Goal: Contribute content: Add original content to the website for others to see

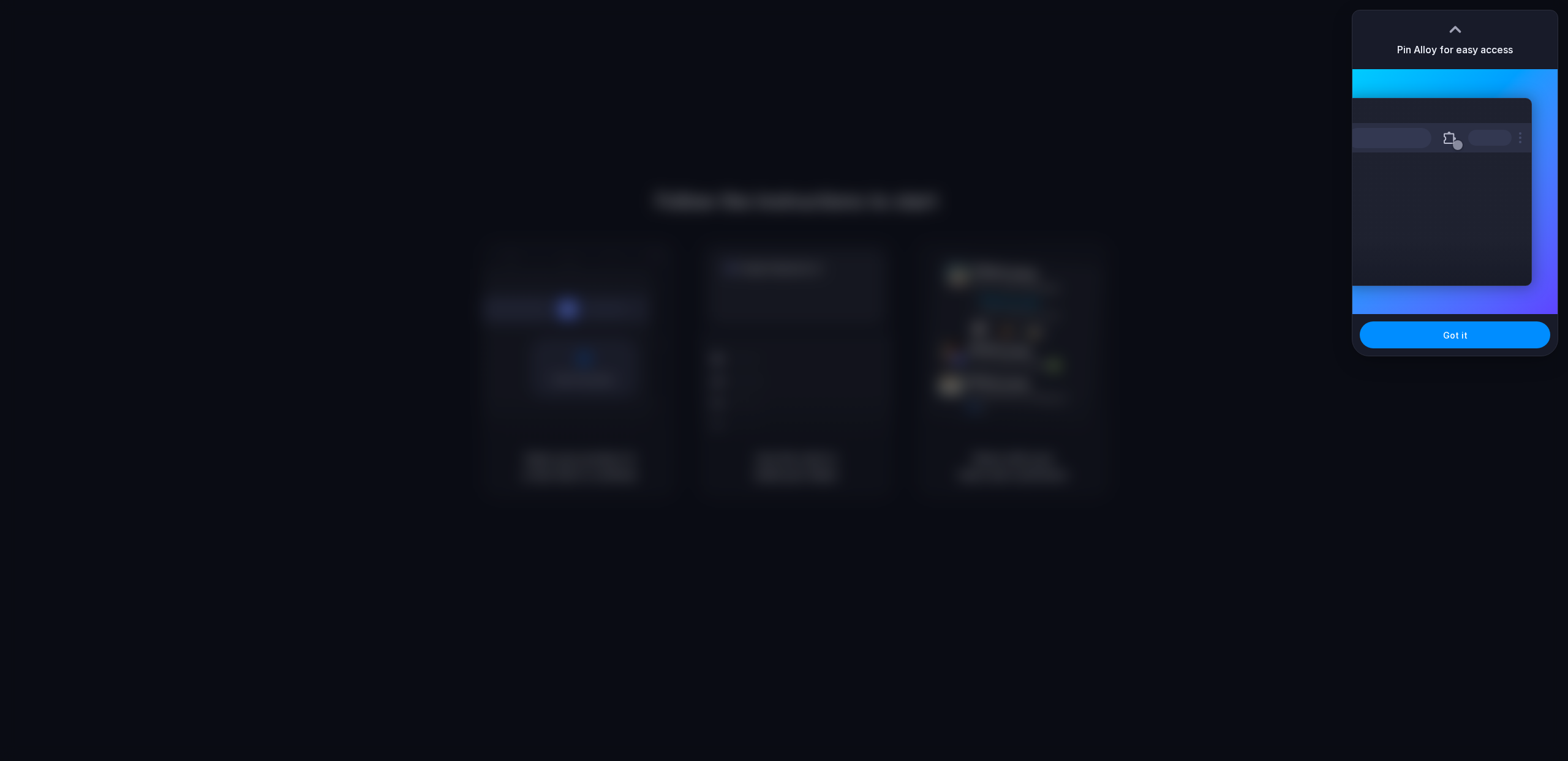
click at [792, 163] on div at bounding box center [784, 380] width 1568 height 761
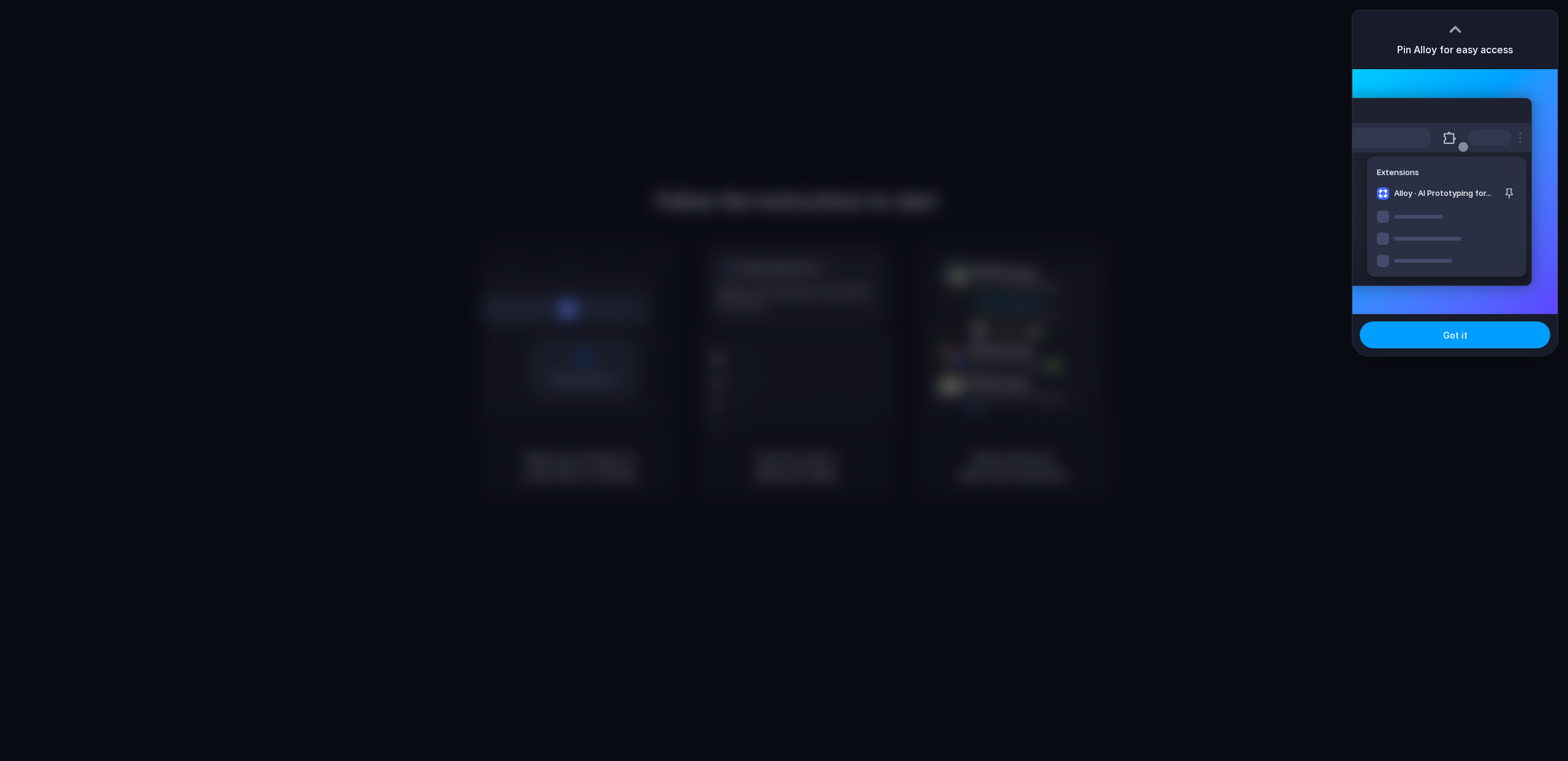
click at [1441, 337] on button "Got it" at bounding box center [1455, 335] width 191 height 27
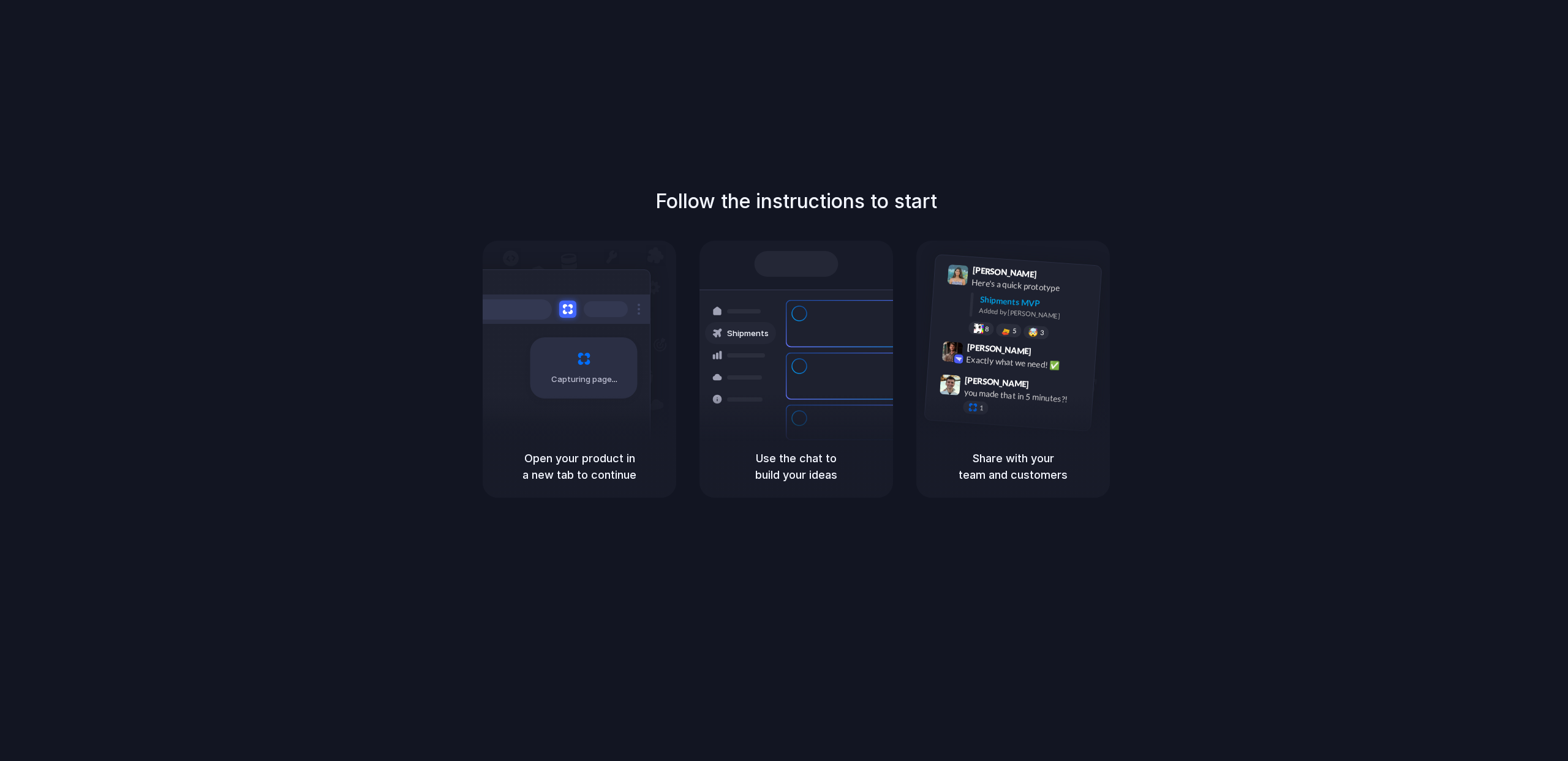
drag, startPoint x: 636, startPoint y: 167, endPoint x: 1070, endPoint y: 231, distance: 438.7
click at [1003, 234] on div "Follow the instructions to start Capturing page Open your product in a new tab …" at bounding box center [796, 393] width 1593 height 786
drag, startPoint x: 941, startPoint y: 177, endPoint x: 892, endPoint y: 208, distance: 58.0
click at [938, 178] on div "Follow the instructions to start Capturing page Open your product in a new tab …" at bounding box center [796, 393] width 1593 height 786
click at [627, 469] on h5 "Open your product in a new tab to continue" at bounding box center [579, 467] width 164 height 33
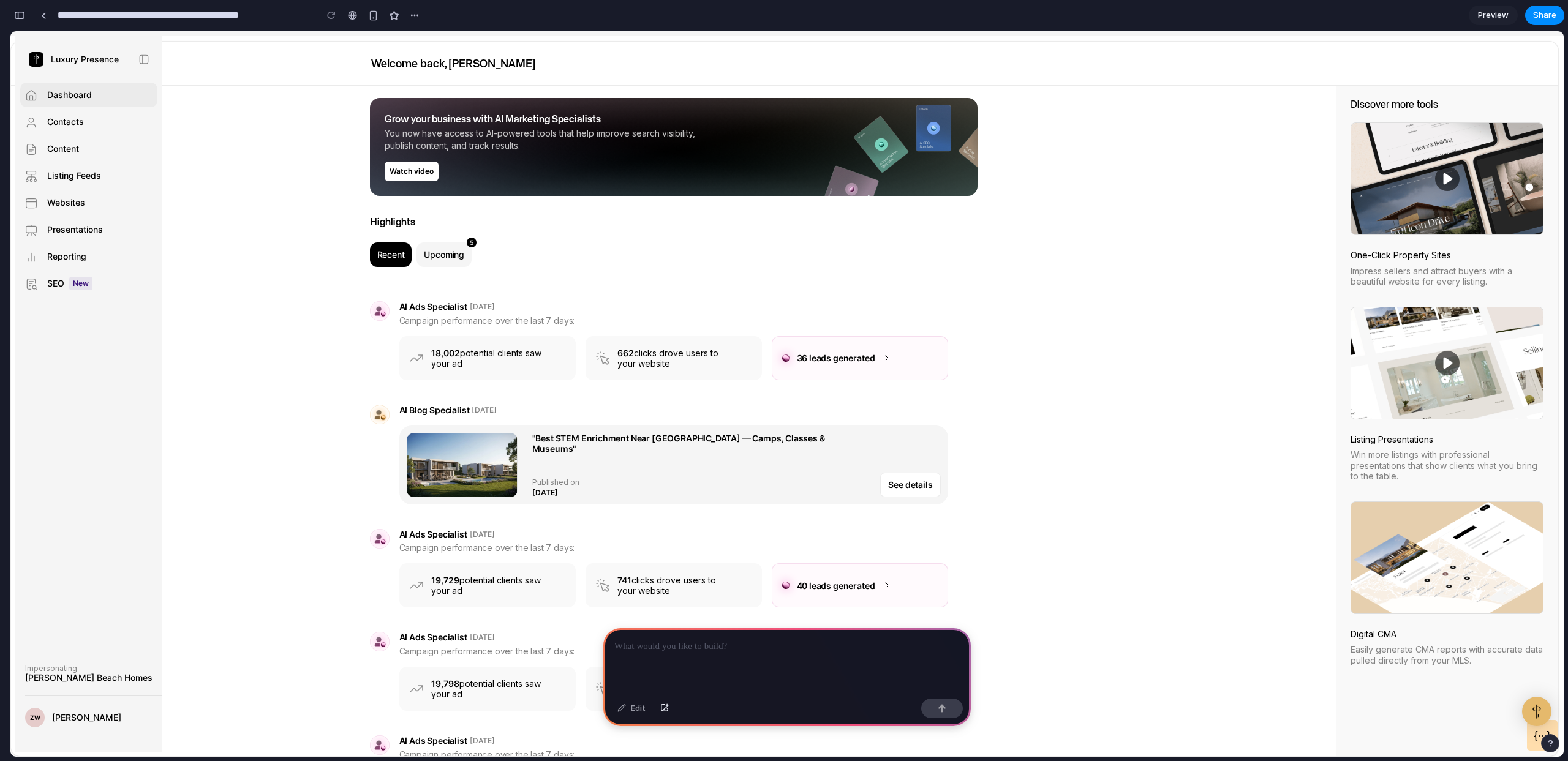
drag, startPoint x: 755, startPoint y: 644, endPoint x: 769, endPoint y: 630, distance: 19.8
click at [755, 644] on p at bounding box center [787, 646] width 346 height 15
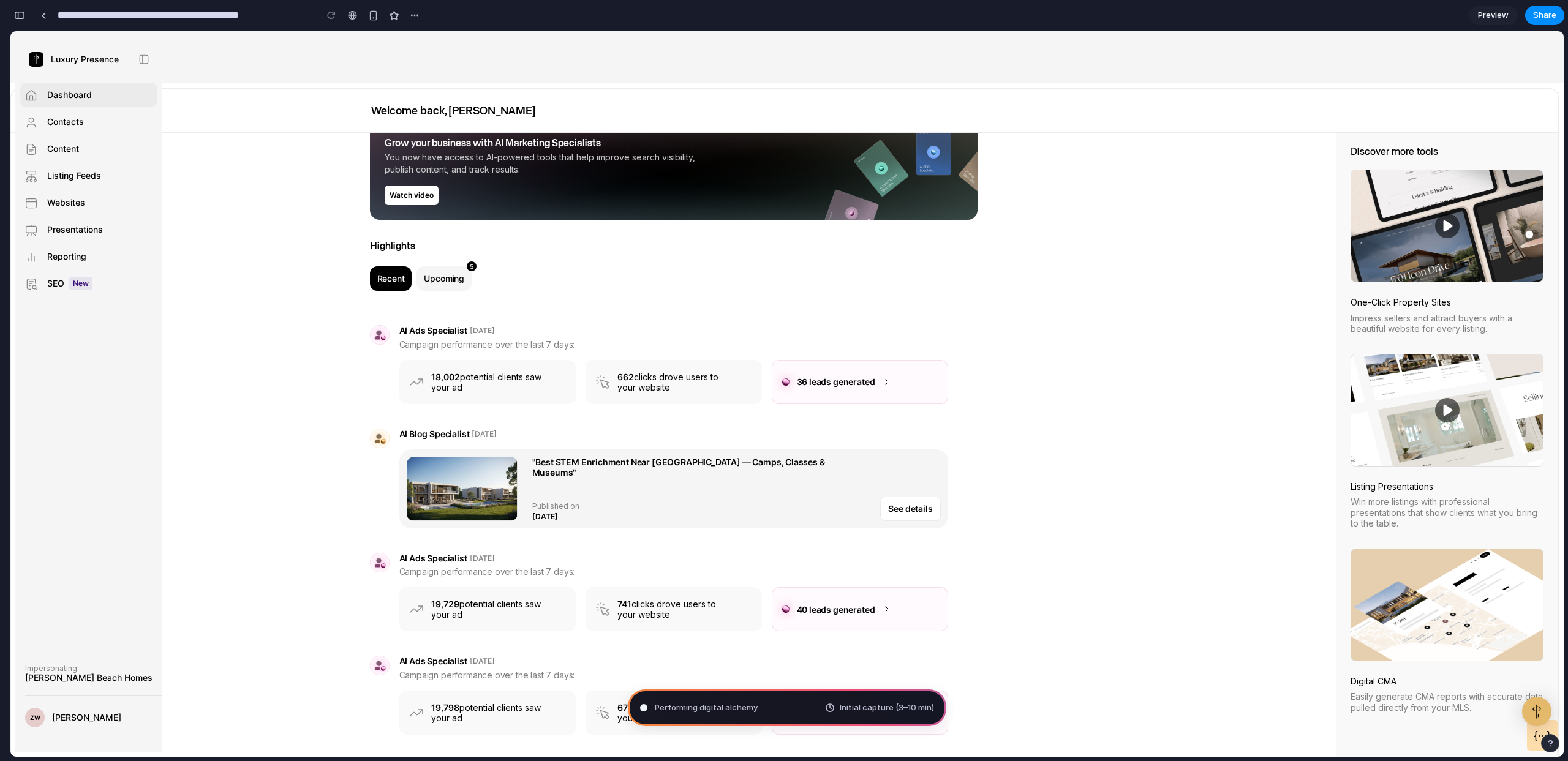
scroll to position [251, 0]
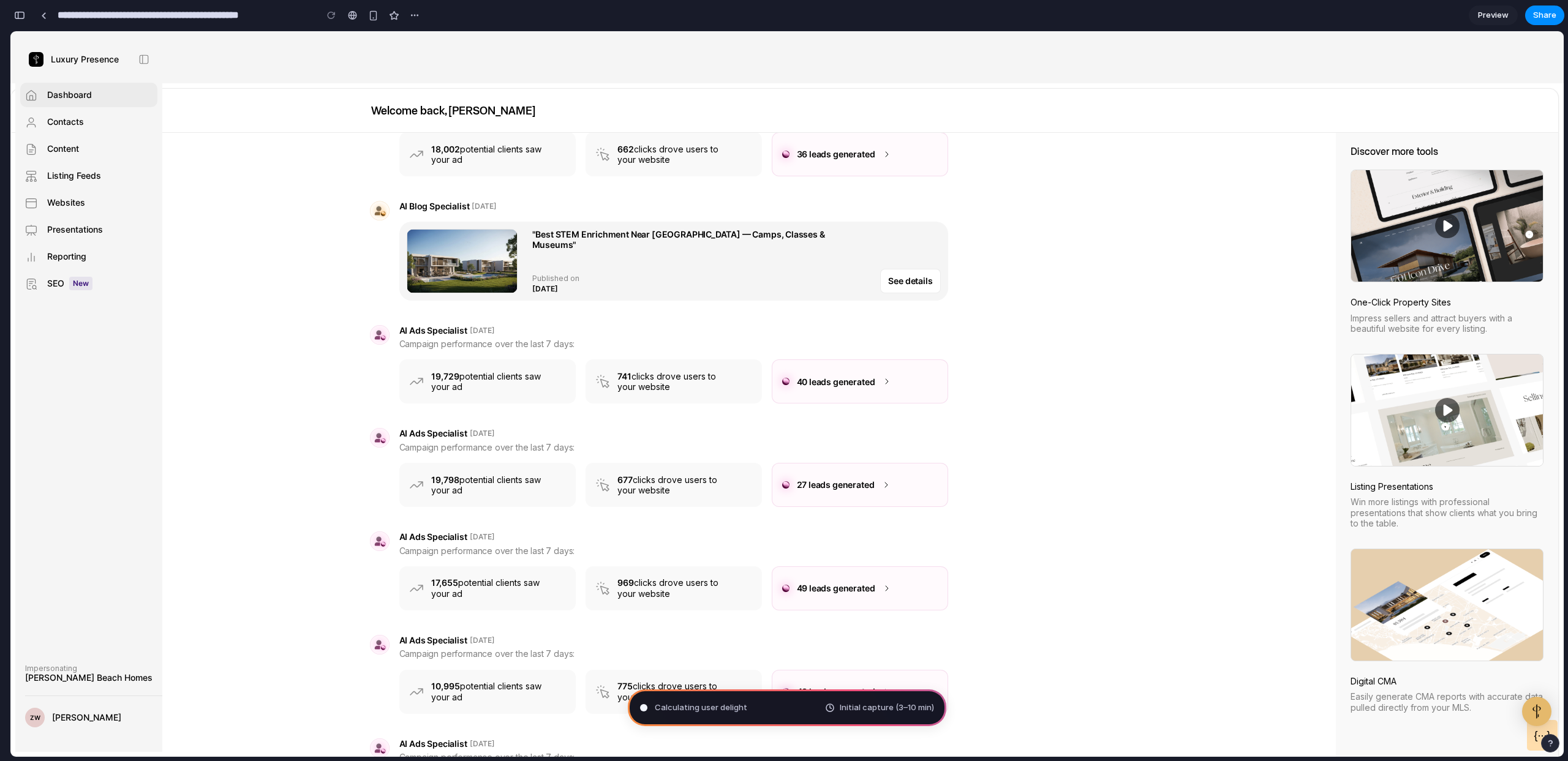
click at [884, 712] on span "Initial capture (3–10 min)" at bounding box center [887, 708] width 94 height 12
drag, startPoint x: 884, startPoint y: 712, endPoint x: 824, endPoint y: 708, distance: 60.1
click at [884, 712] on span "Initial capture (3–10 min)" at bounding box center [887, 708] width 94 height 12
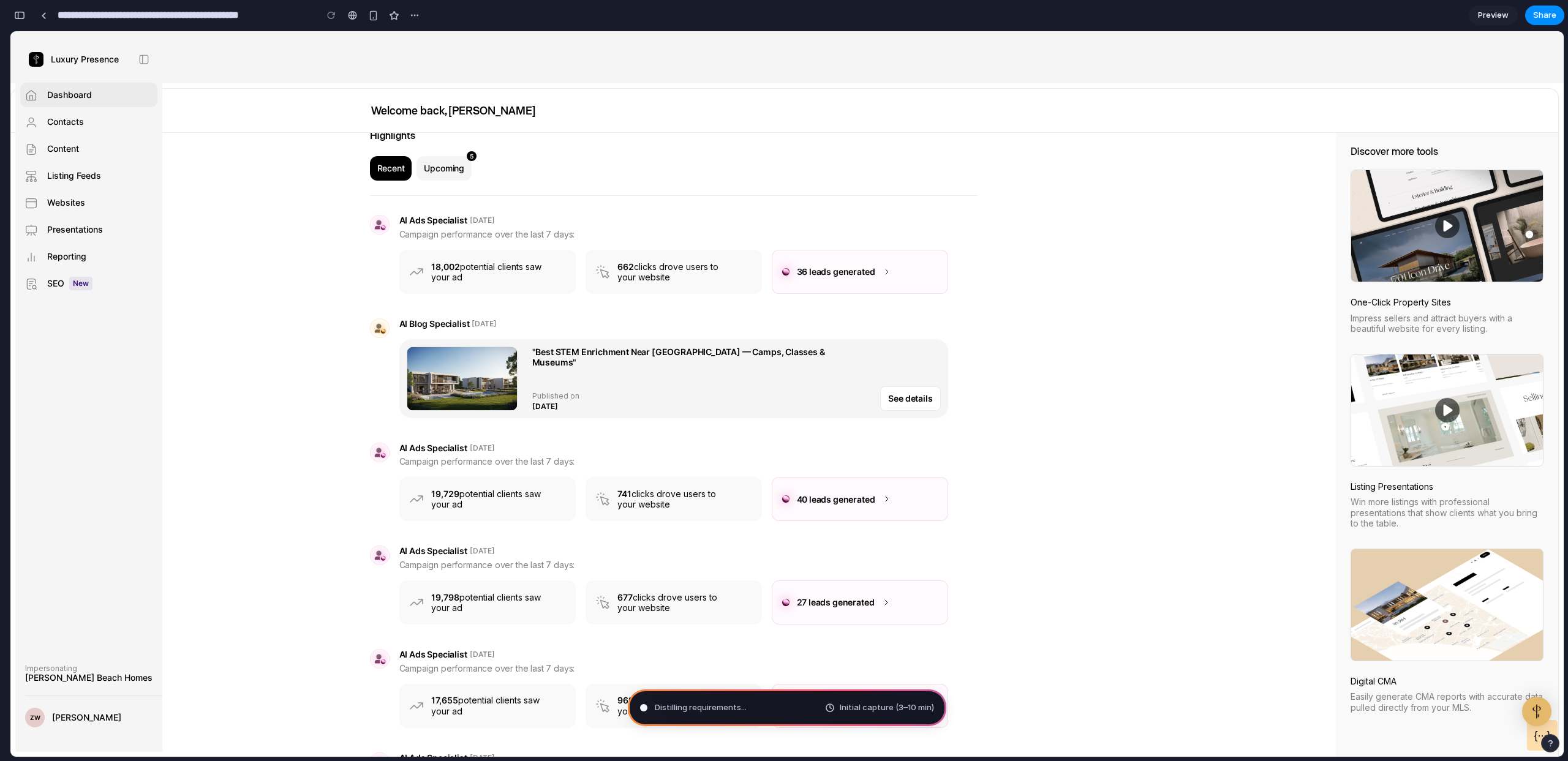
scroll to position [10, 0]
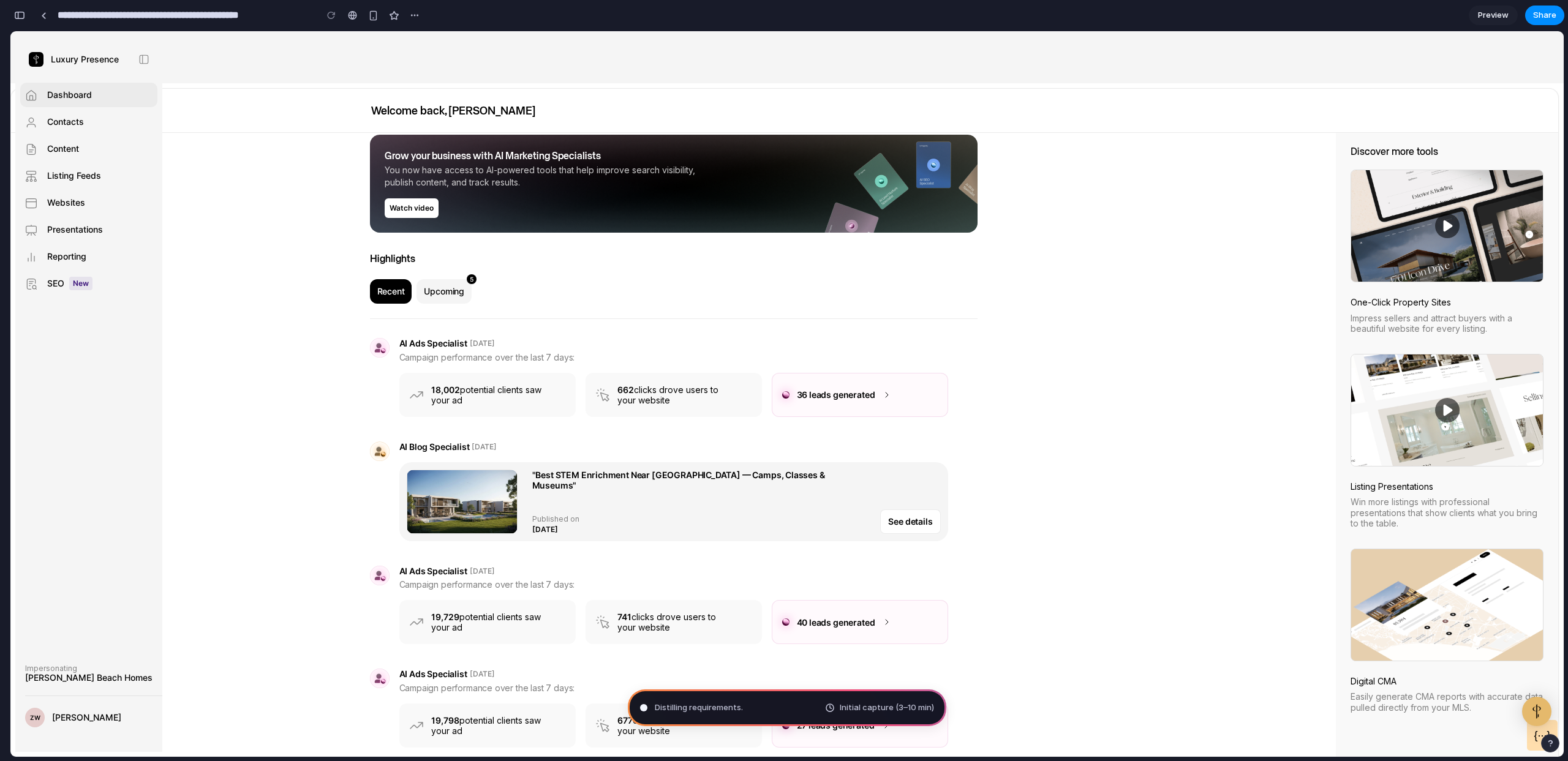
click at [83, 119] on span "Contacts" at bounding box center [65, 122] width 37 height 12
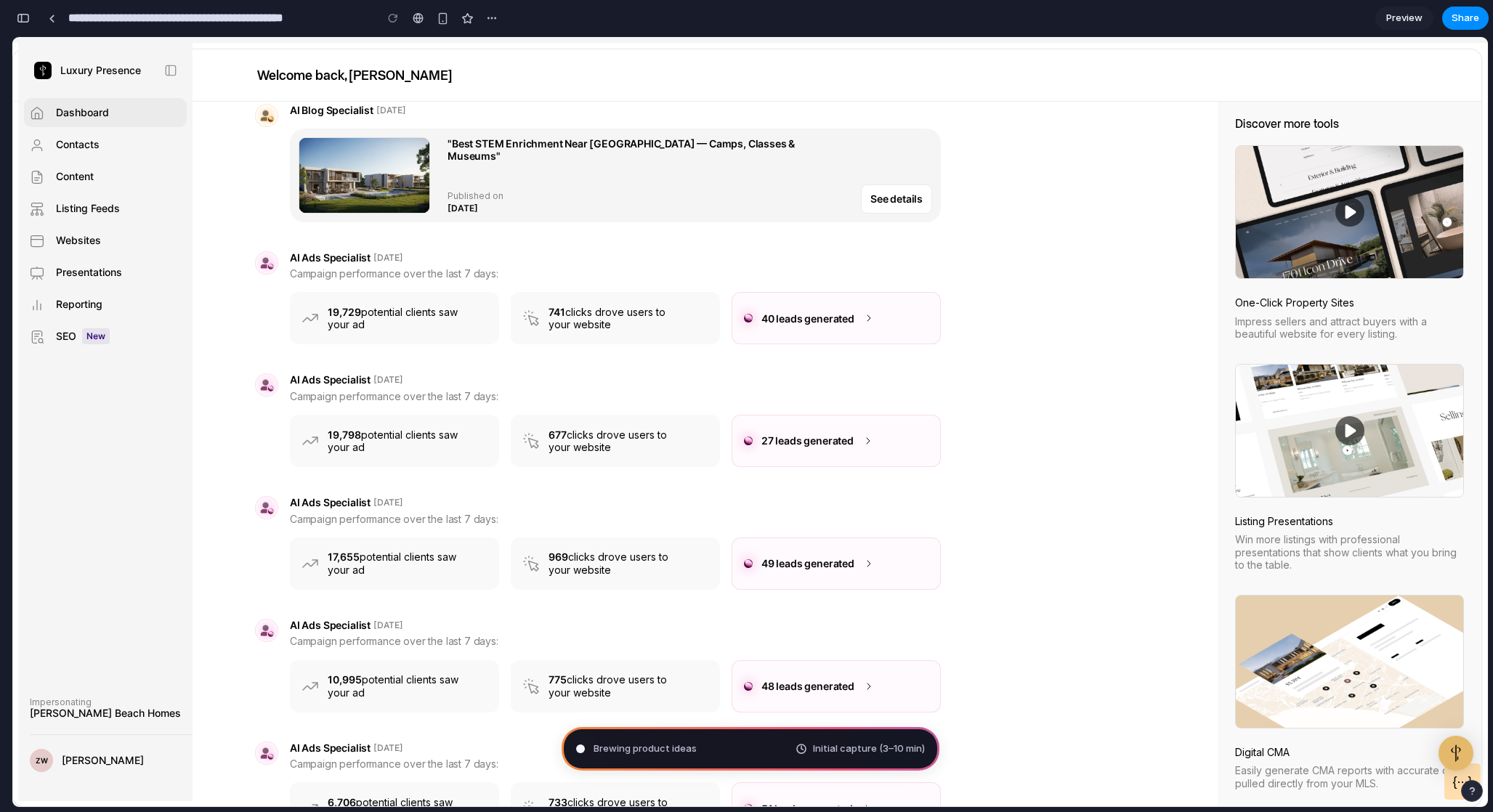
scroll to position [95, 0]
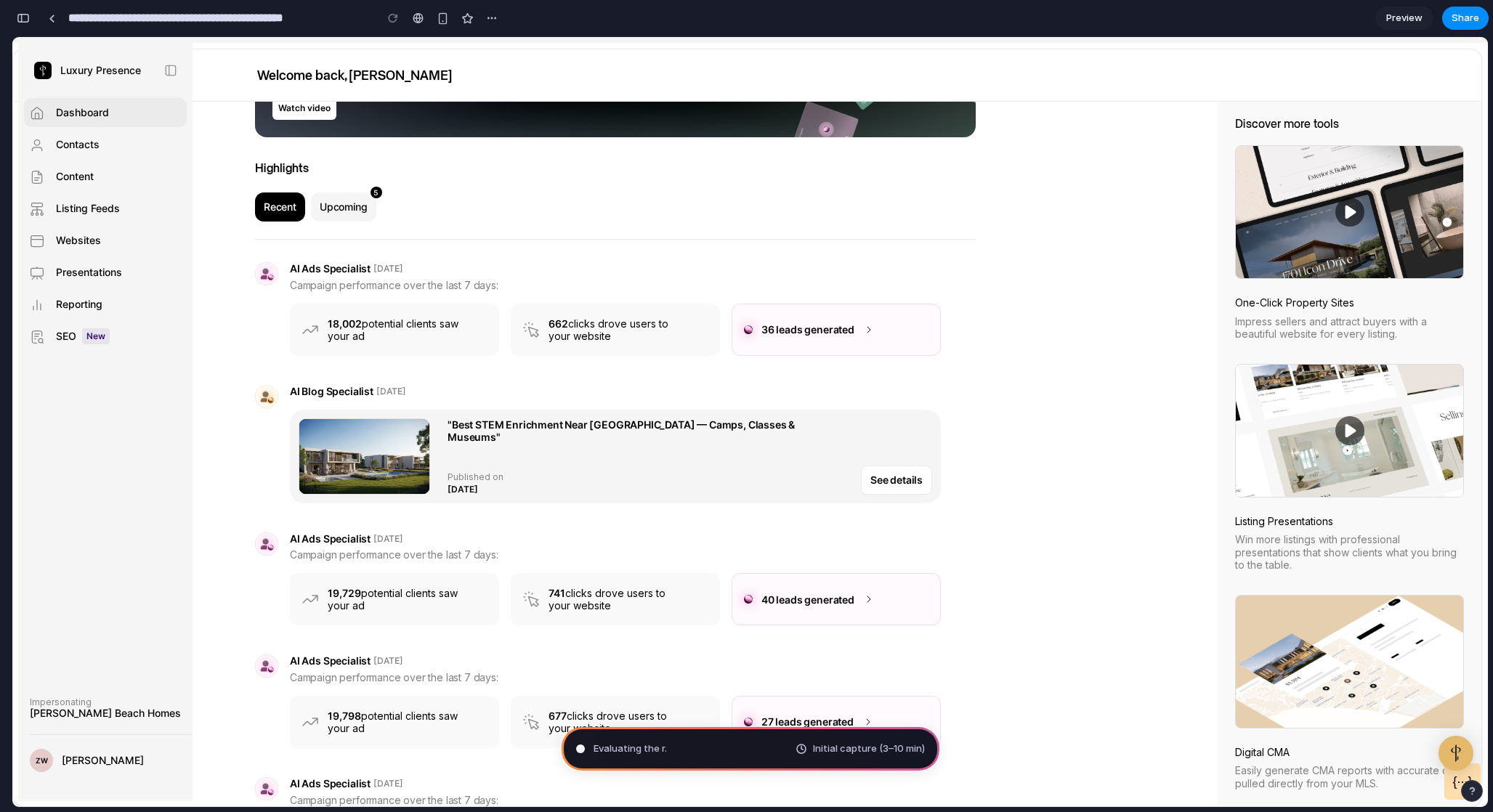
type input "**********"
